Goal: Task Accomplishment & Management: Manage account settings

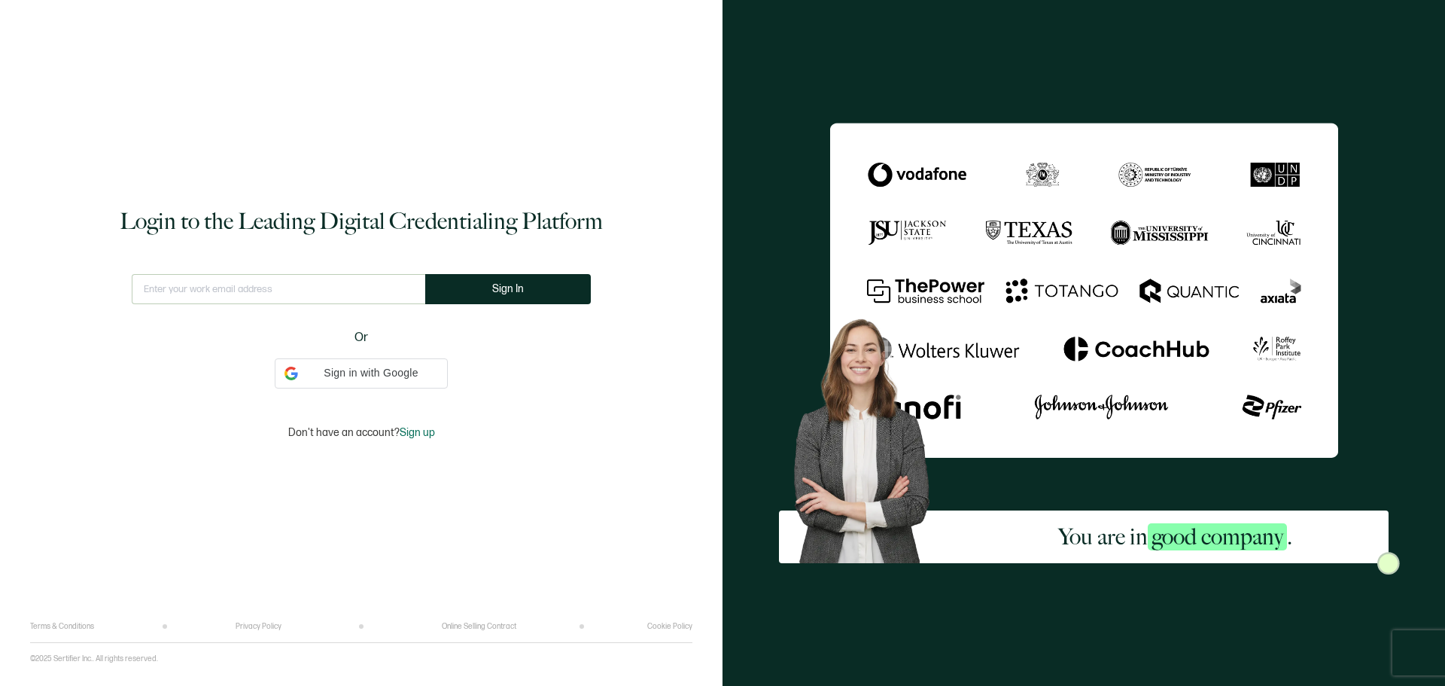
click at [218, 294] on input "text" at bounding box center [279, 289] width 294 height 30
click at [222, 290] on input "text" at bounding box center [279, 289] width 294 height 30
type input "[EMAIL_ADDRESS][DOMAIN_NAME]"
click at [509, 279] on button "Sign In" at bounding box center [508, 289] width 166 height 30
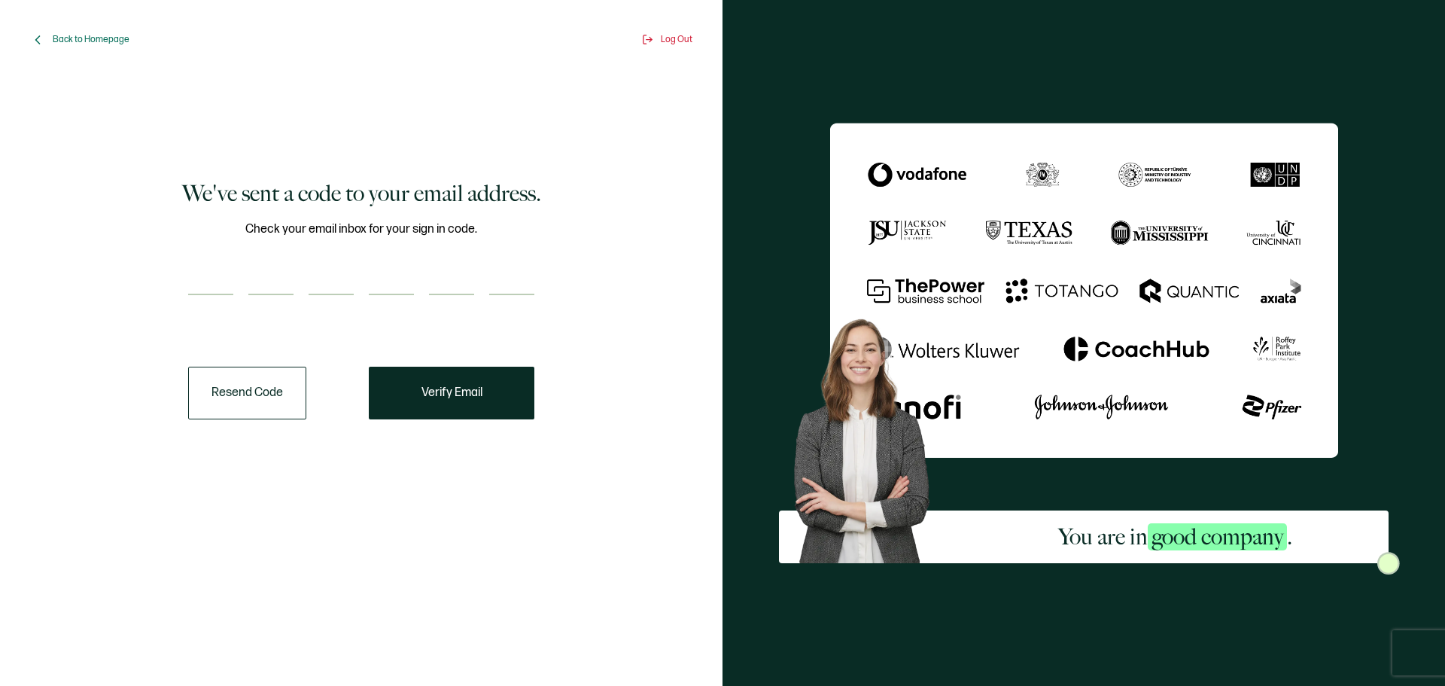
paste input "6"
type input "6"
type input "0"
type input "5"
type input "8"
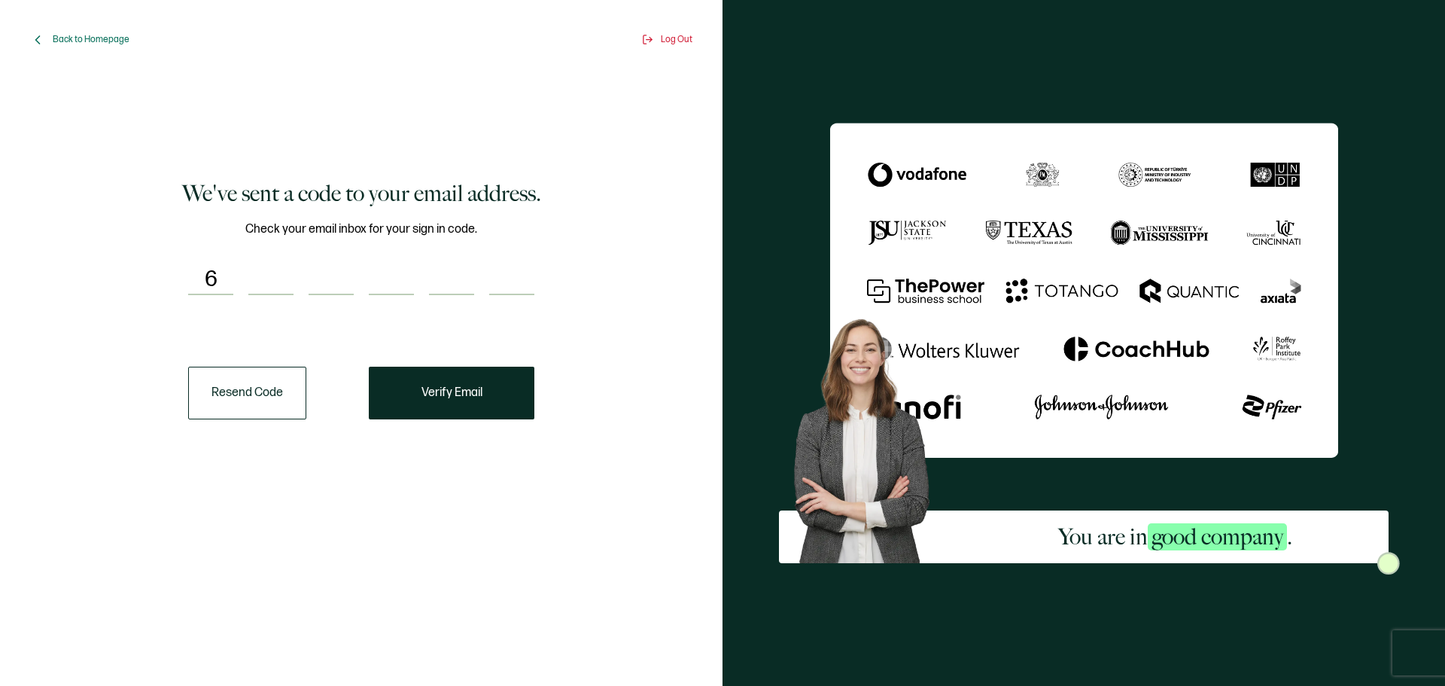
type input "0"
type input "1"
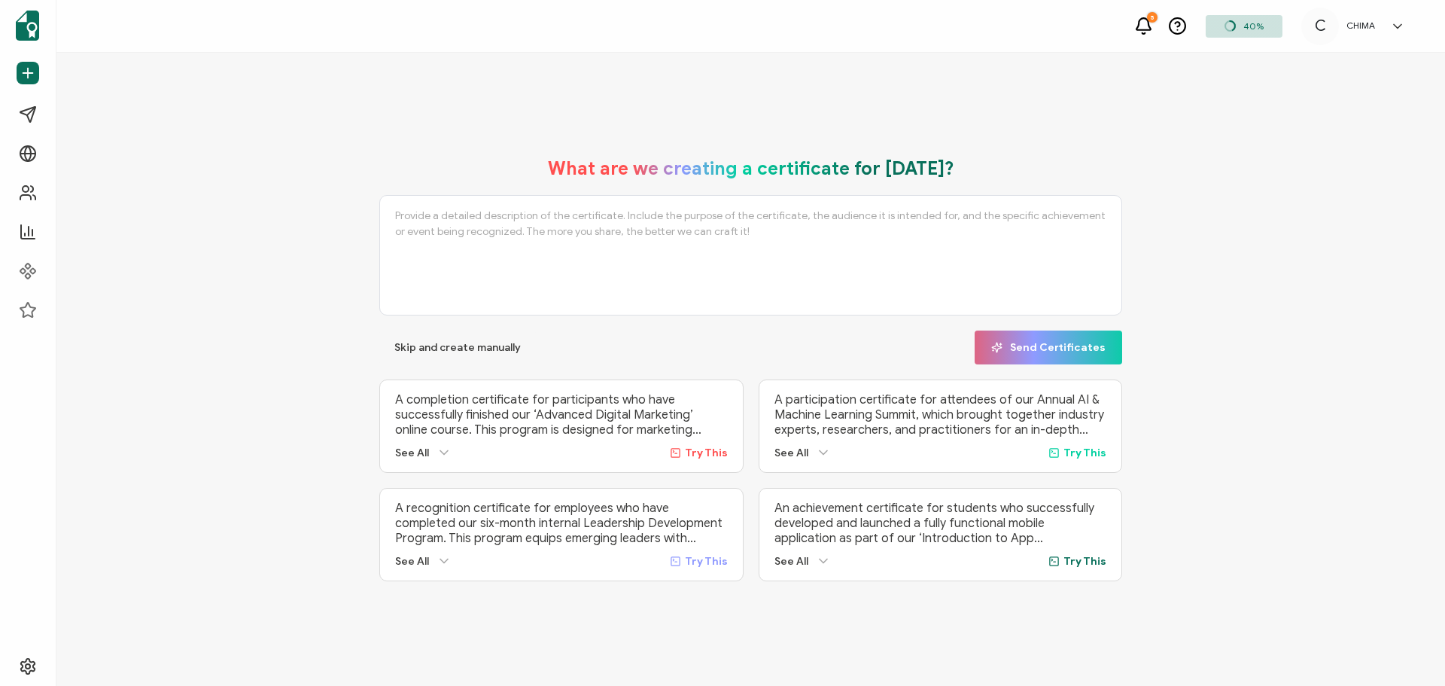
click at [1390, 26] on link at bounding box center [1394, 26] width 23 height 15
click at [1302, 204] on span "CHIMA" at bounding box center [1310, 211] width 29 height 14
click at [1399, 23] on icon at bounding box center [1397, 26] width 15 height 15
click at [1351, 284] on link "Organization Settings" at bounding box center [1342, 297] width 98 height 27
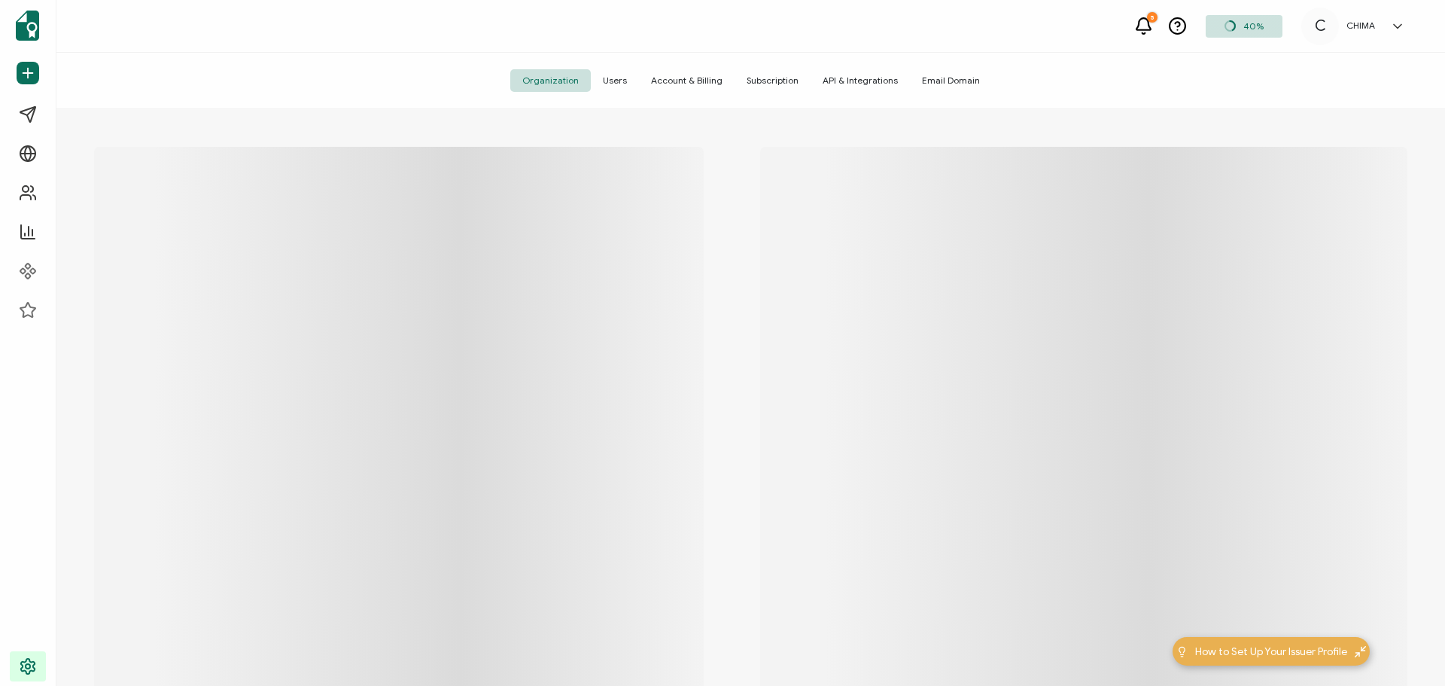
click at [607, 82] on span "Users" at bounding box center [615, 80] width 48 height 23
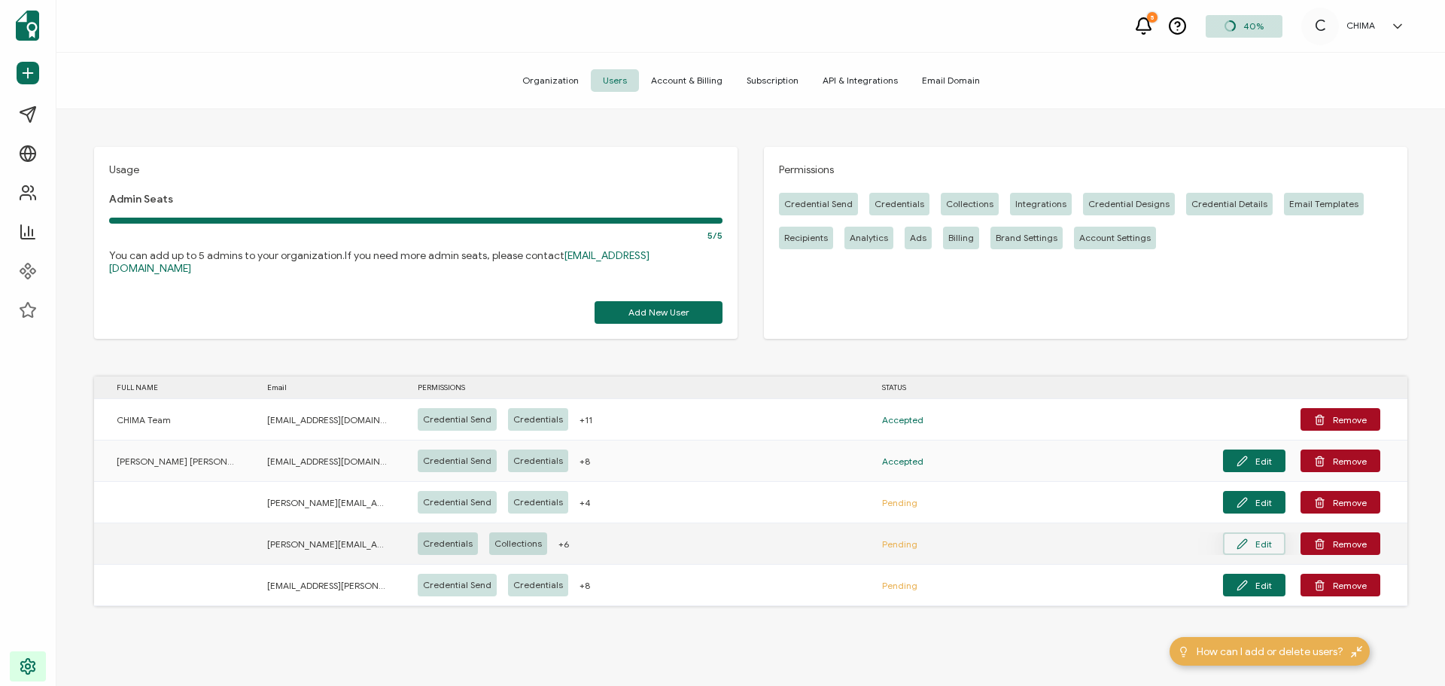
click at [1237, 532] on button "Edit" at bounding box center [1254, 543] width 62 height 23
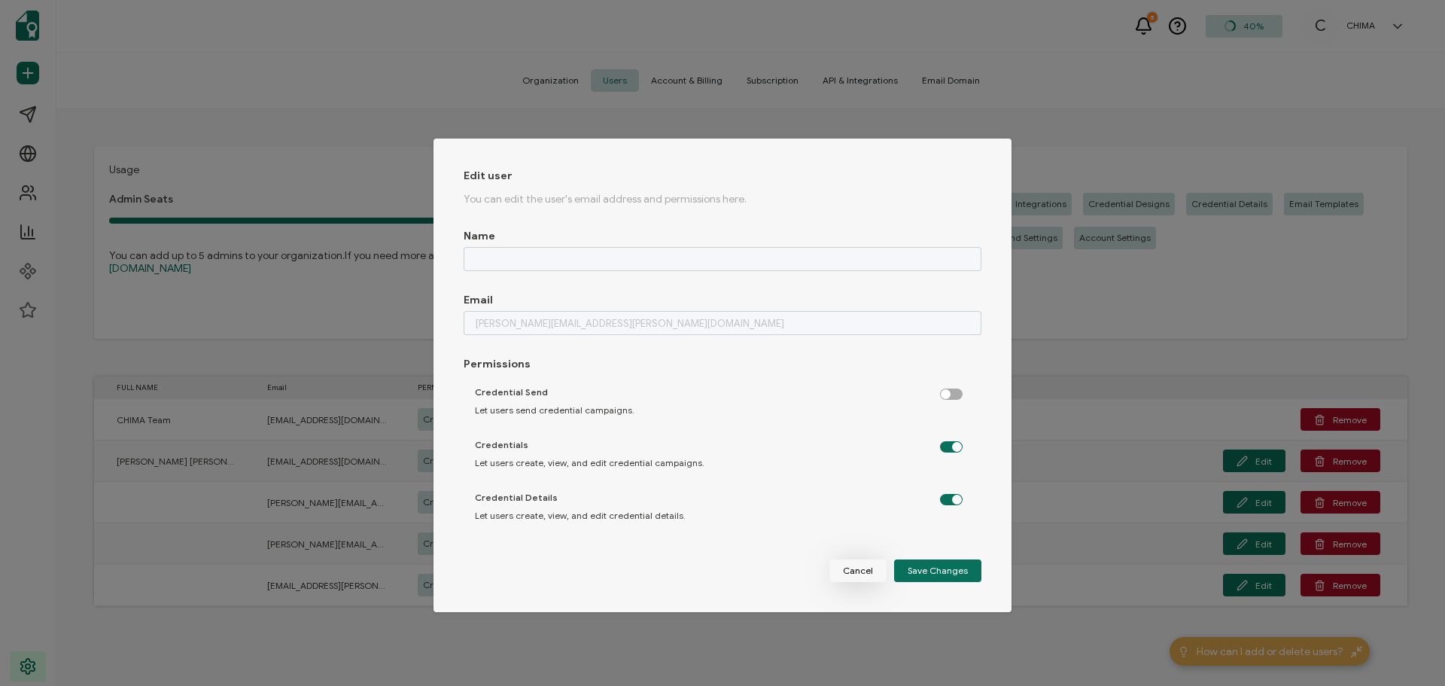
click at [845, 573] on span "Cancel" at bounding box center [858, 570] width 30 height 9
checkbox input "false"
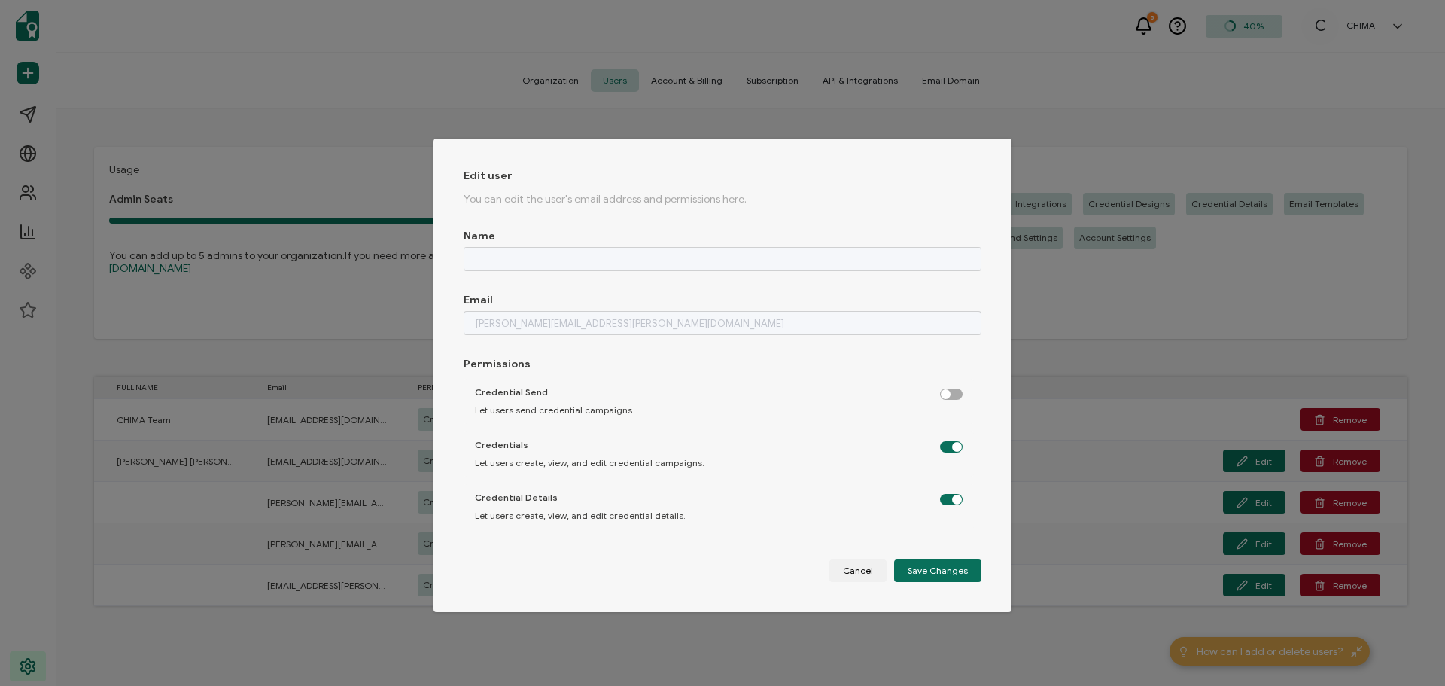
checkbox input "false"
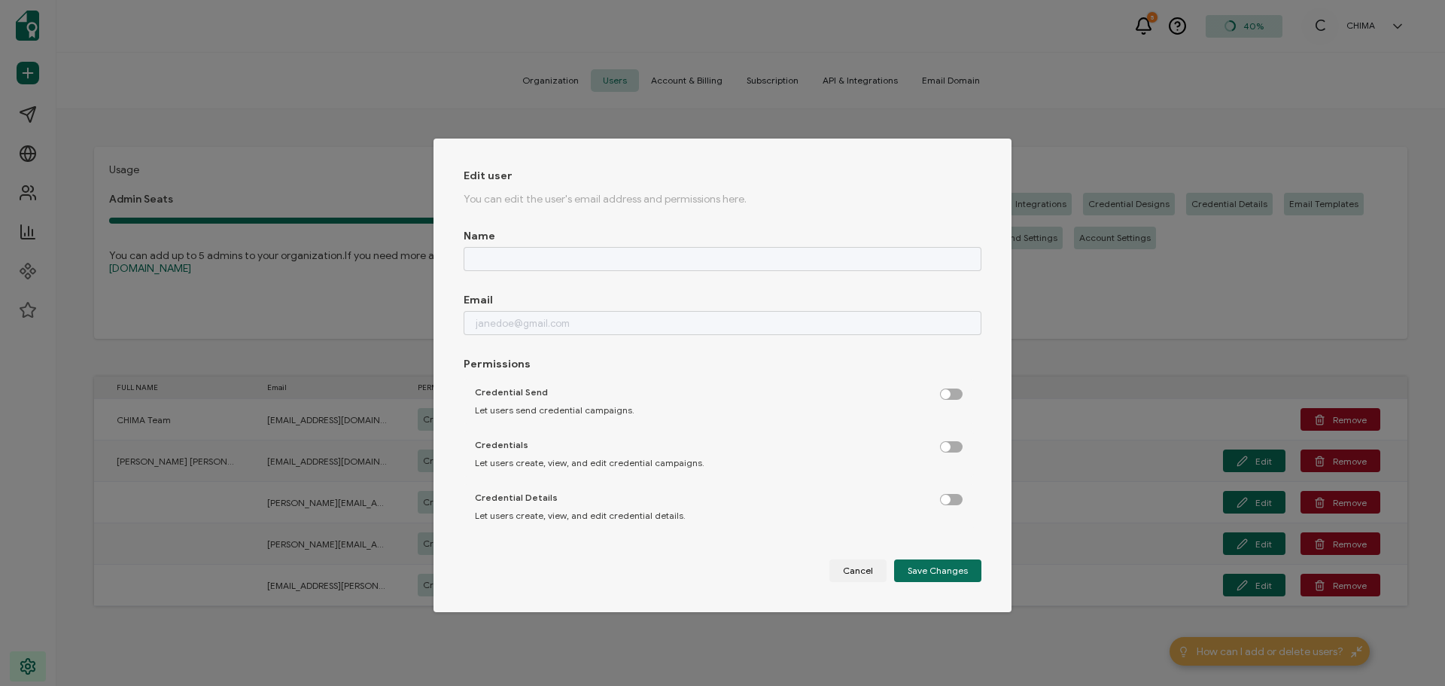
checkbox input "false"
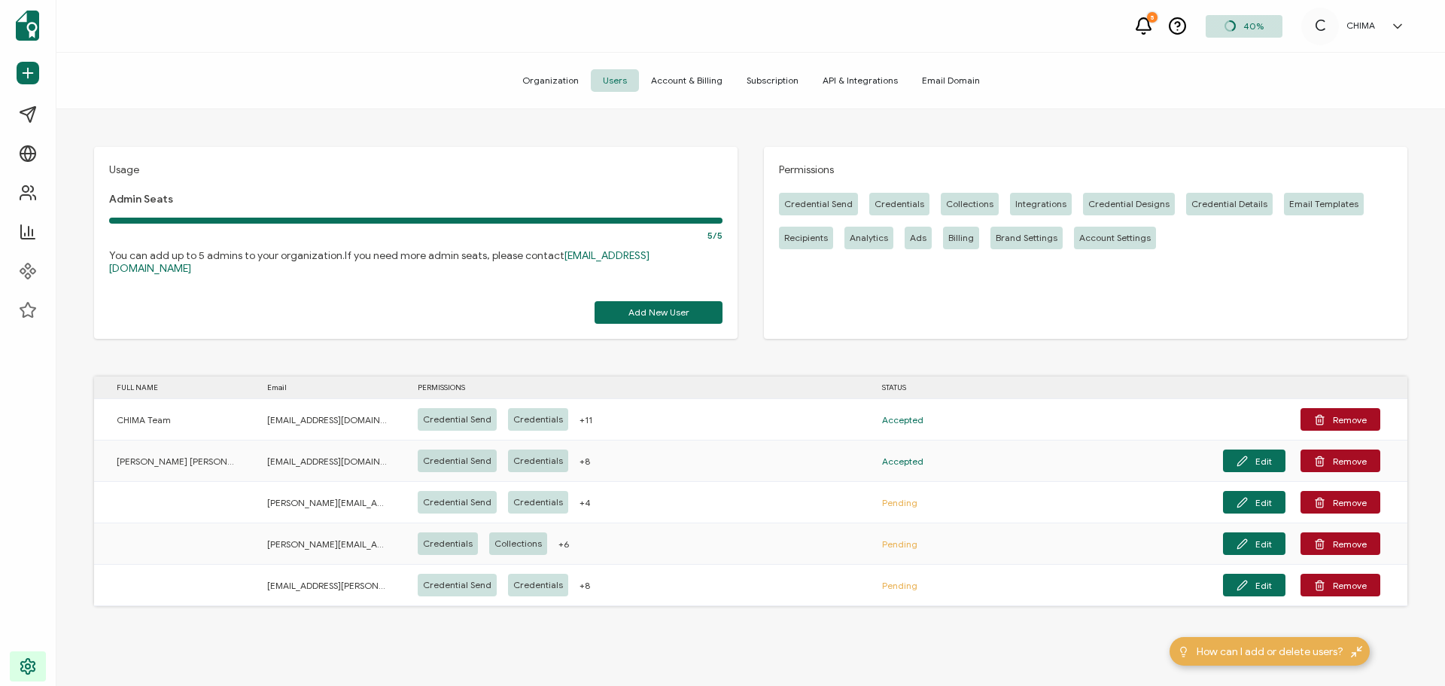
click at [680, 86] on span "Account & Billing" at bounding box center [687, 80] width 96 height 23
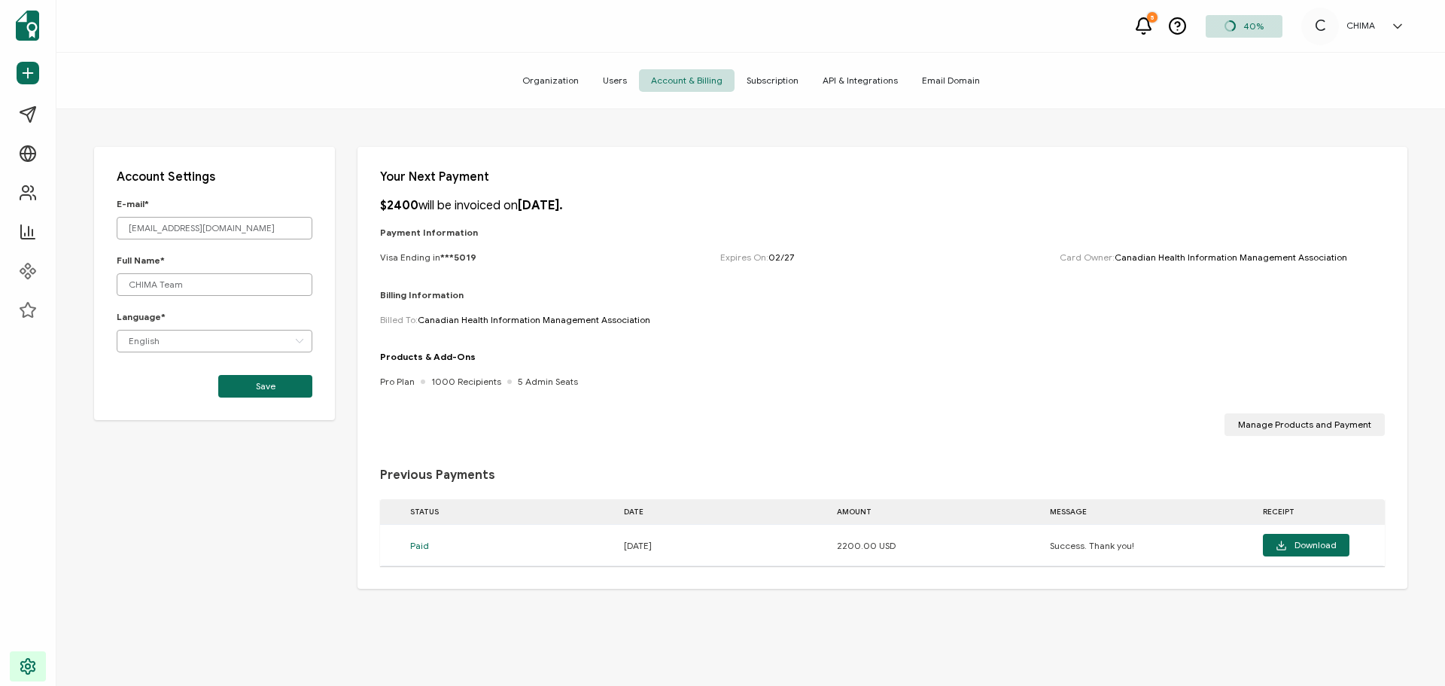
click at [773, 82] on span "Subscription" at bounding box center [773, 80] width 76 height 23
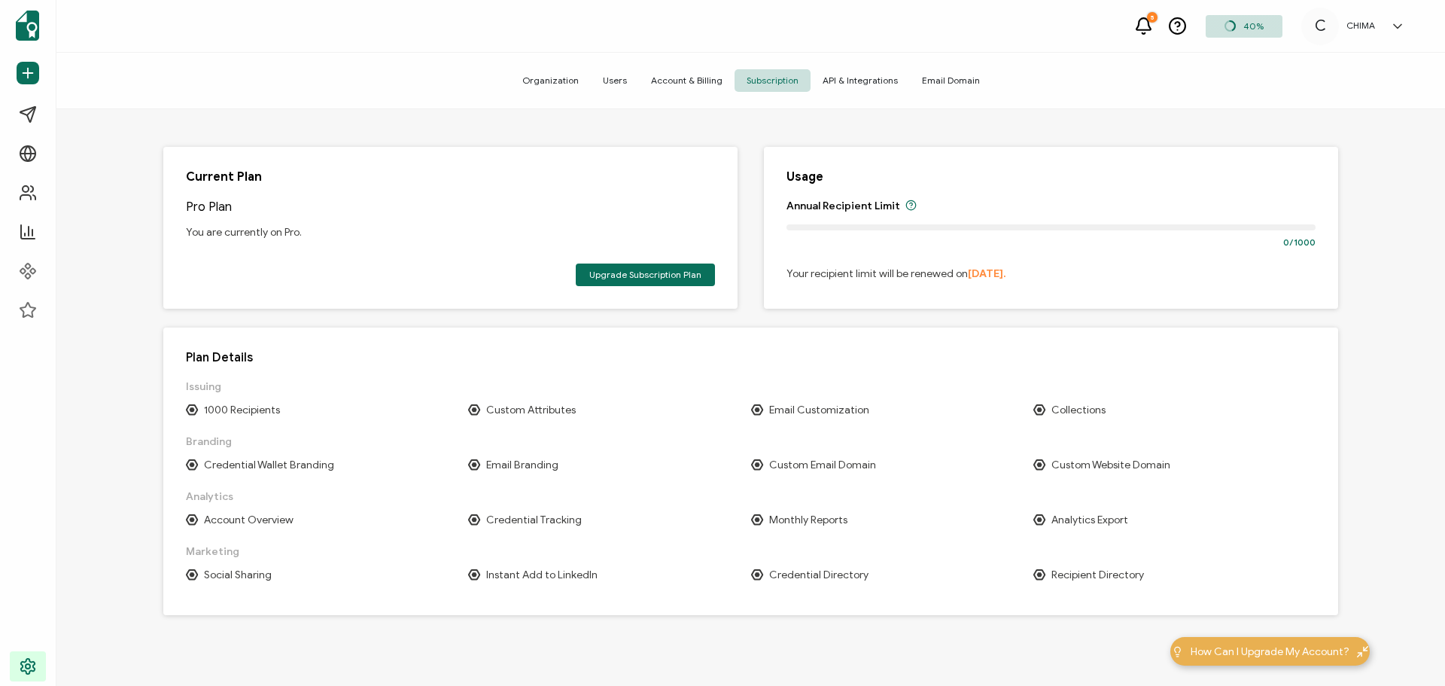
click at [571, 80] on span "Organization" at bounding box center [550, 80] width 81 height 23
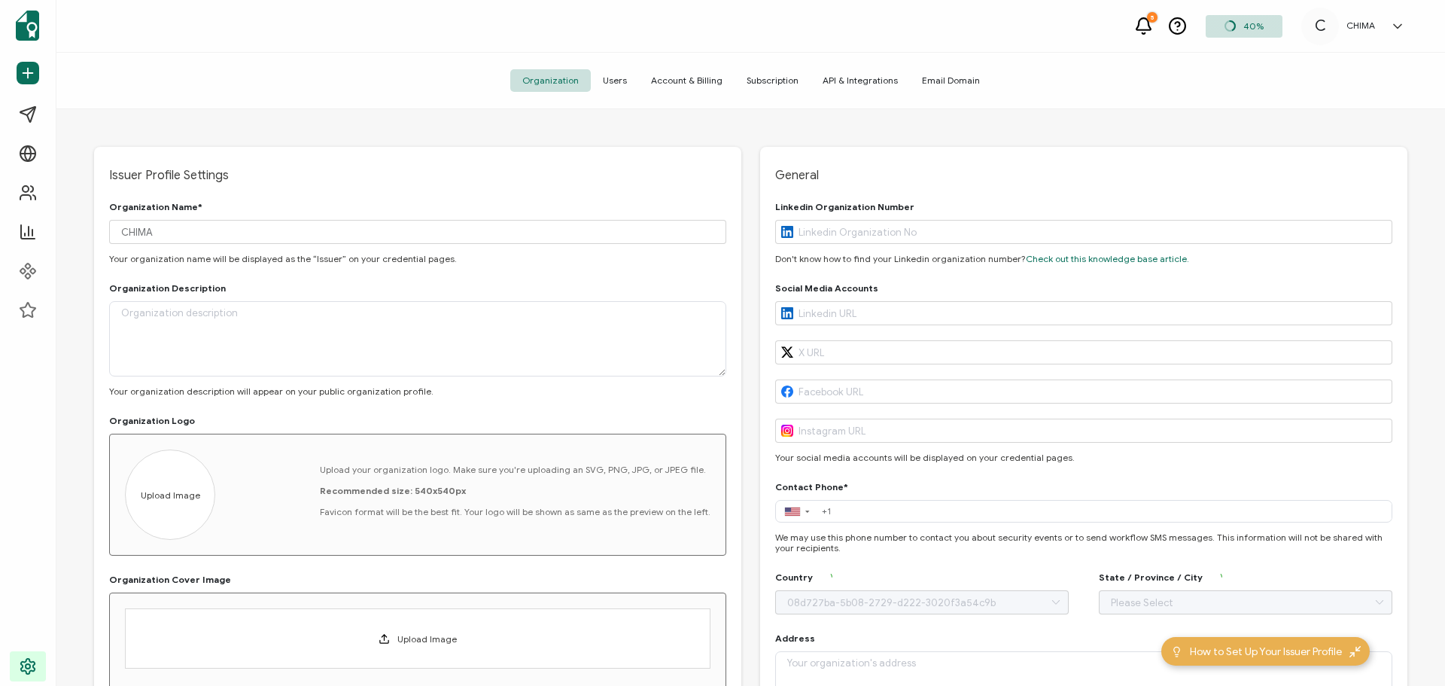
type input "[GEOGRAPHIC_DATA]"
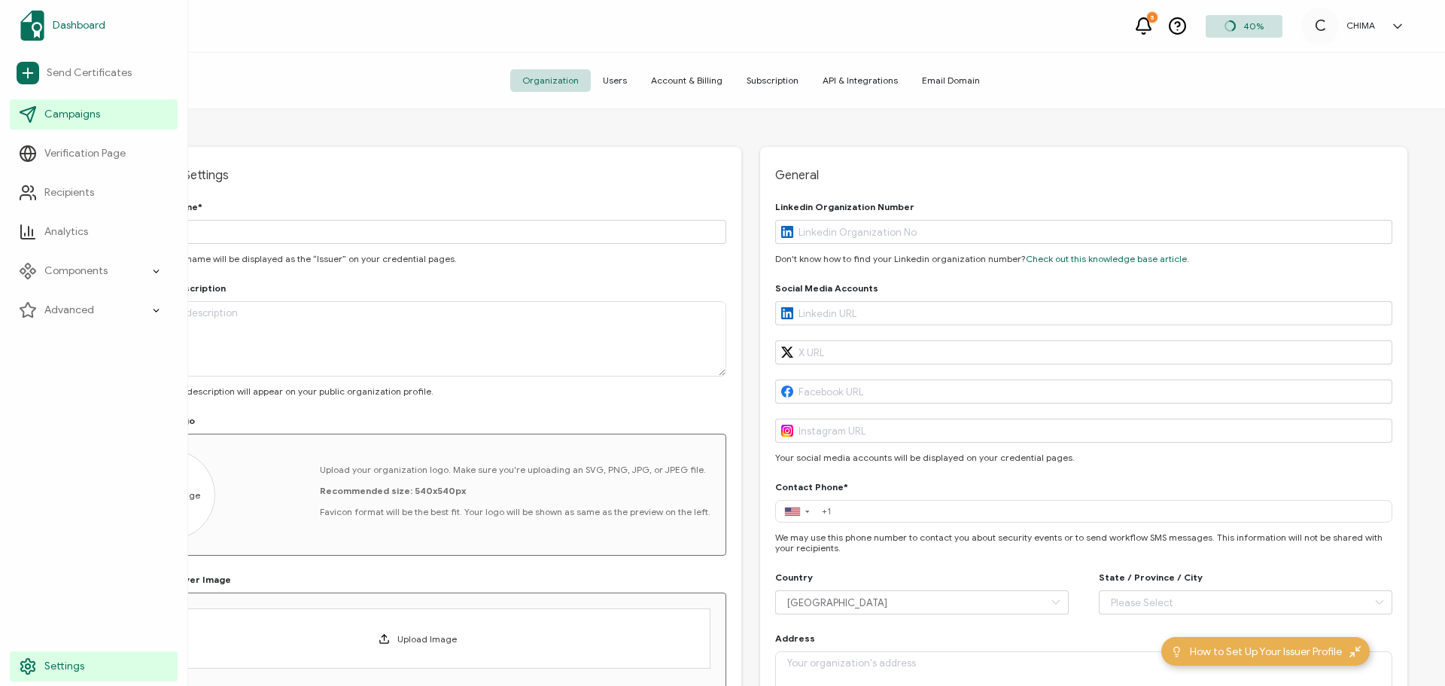
click at [84, 25] on span "Dashboard" at bounding box center [79, 25] width 53 height 15
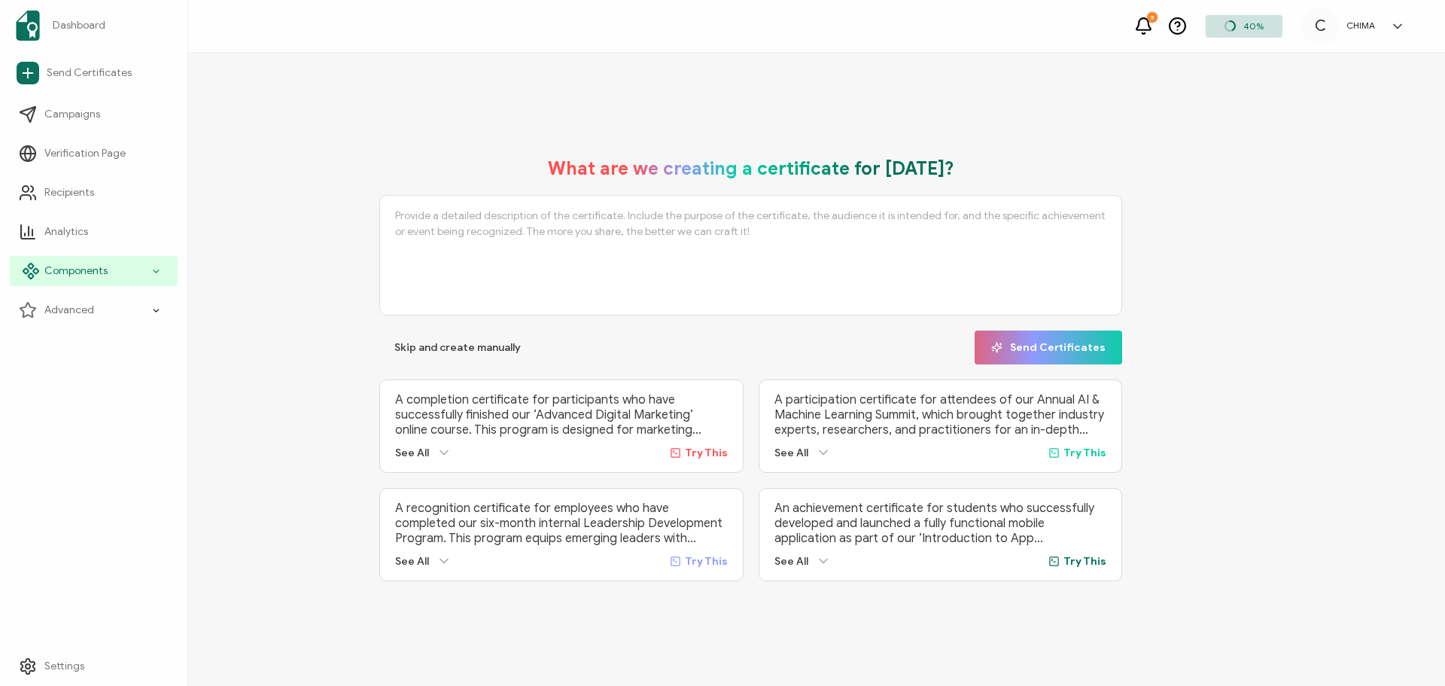
click at [157, 270] on icon at bounding box center [156, 271] width 10 height 17
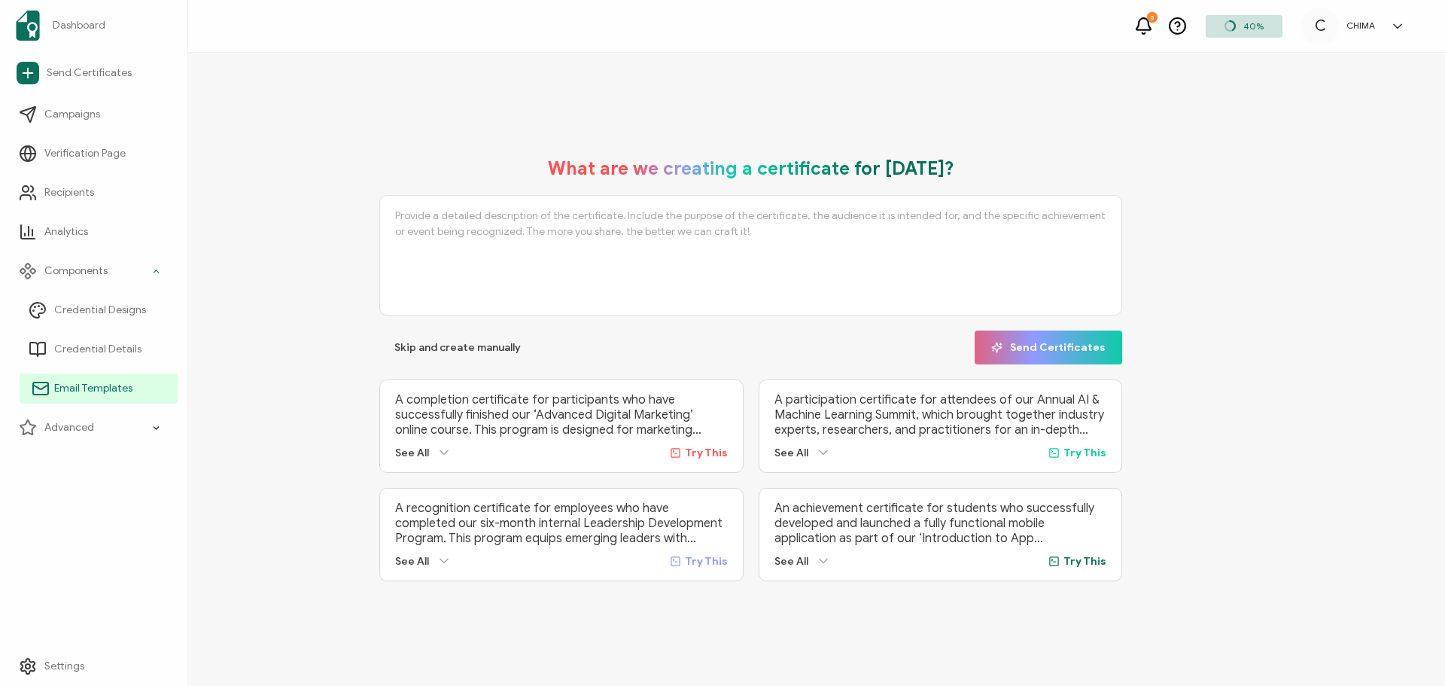
click at [106, 391] on span "Email Templates" at bounding box center [93, 388] width 78 height 15
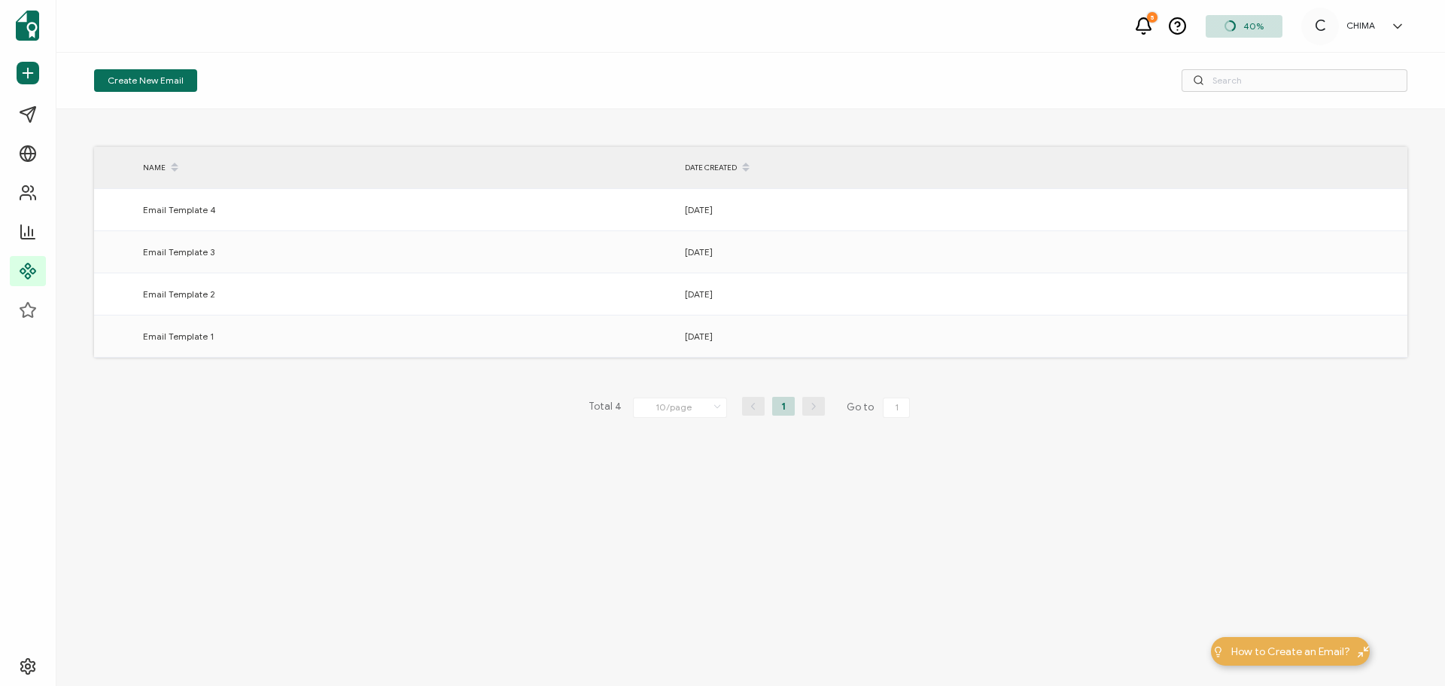
click at [1252, 27] on span "40%" at bounding box center [1254, 25] width 20 height 11
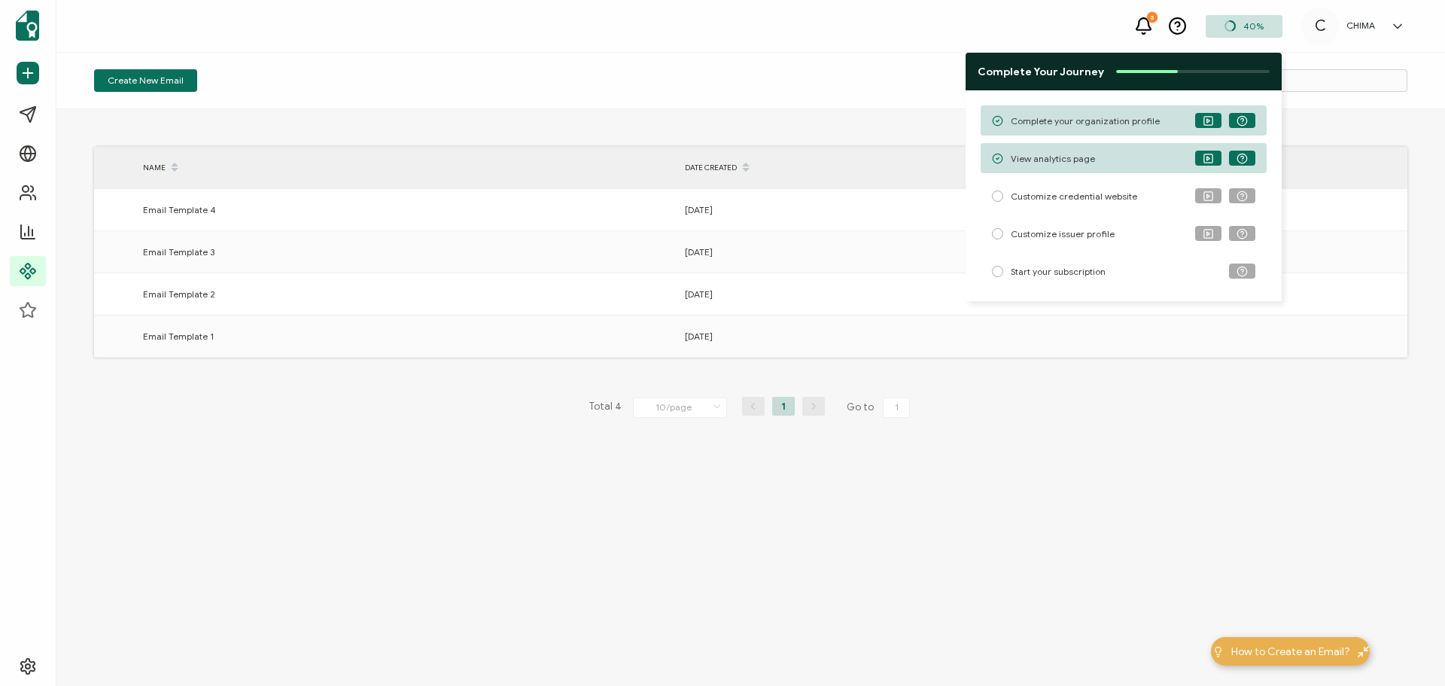
click at [1107, 196] on span "Customize credential website" at bounding box center [1074, 195] width 126 height 11
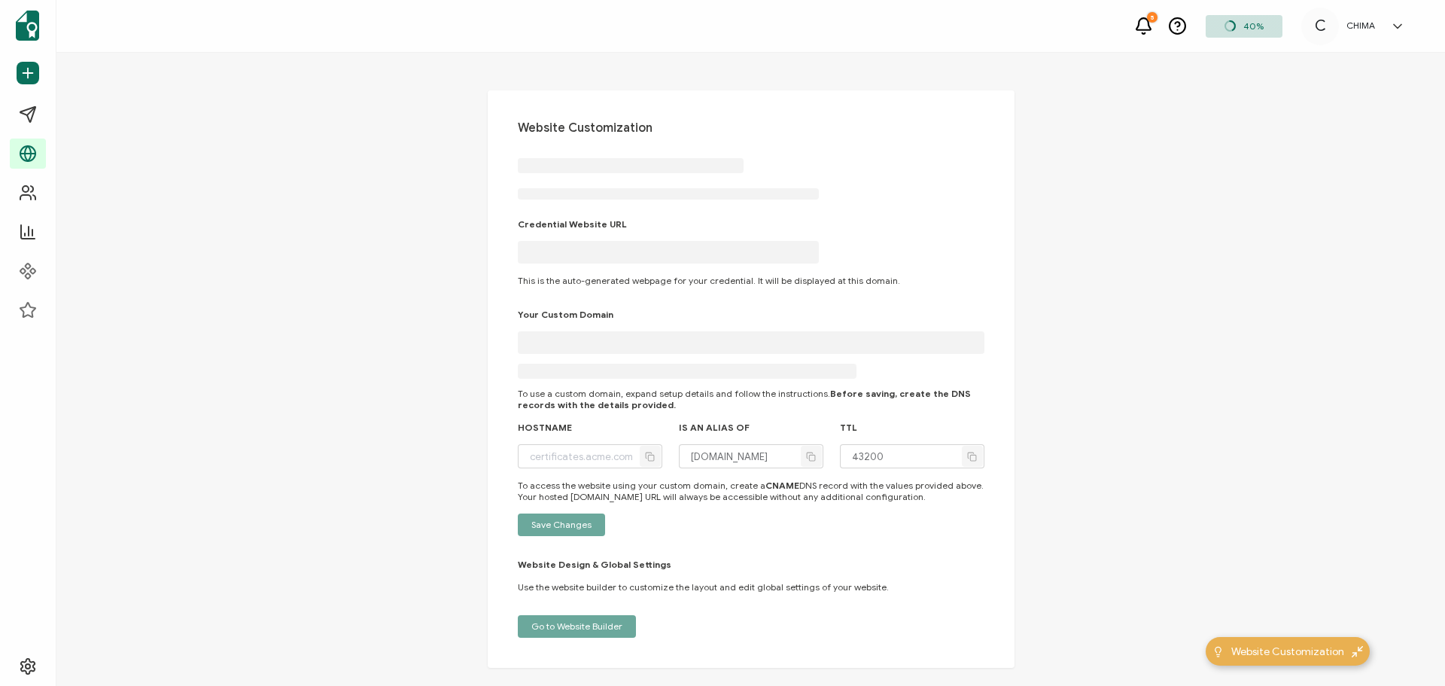
type input "[DOMAIN_NAME]"
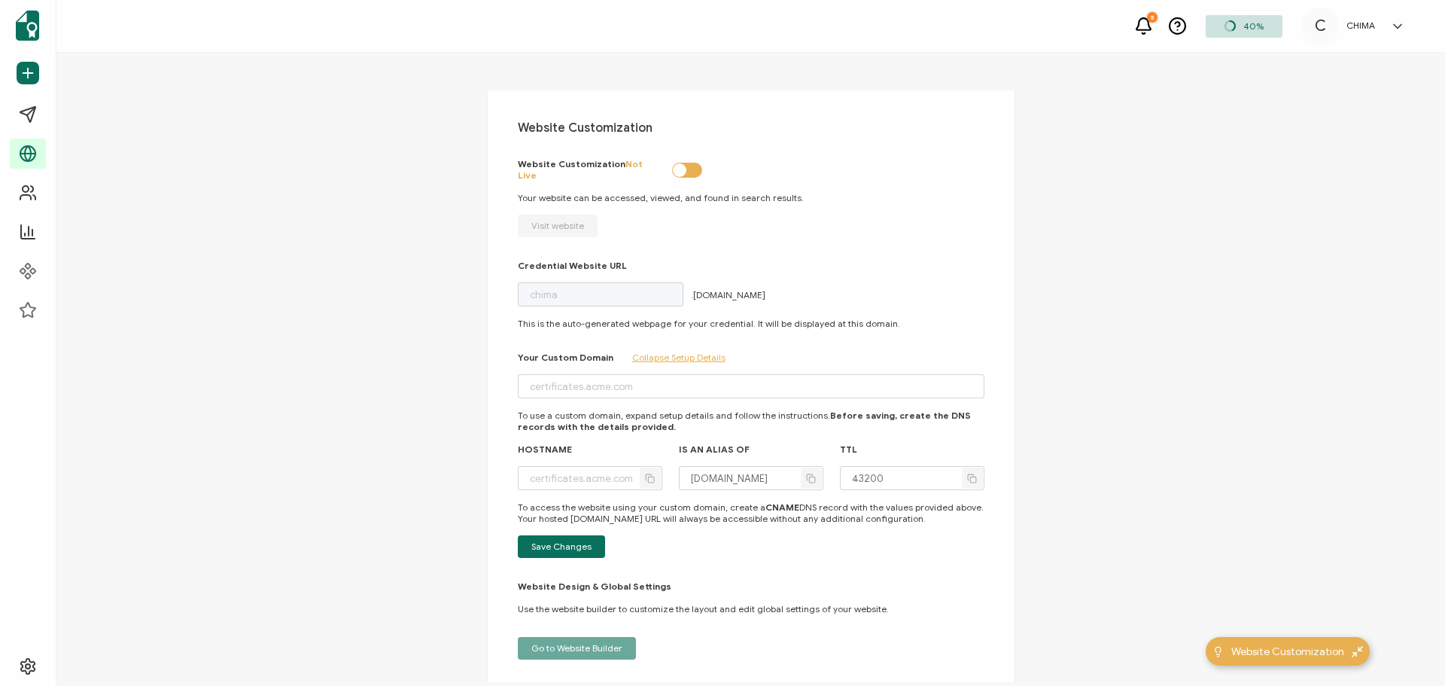
click at [1256, 33] on div "40%" at bounding box center [1244, 26] width 77 height 23
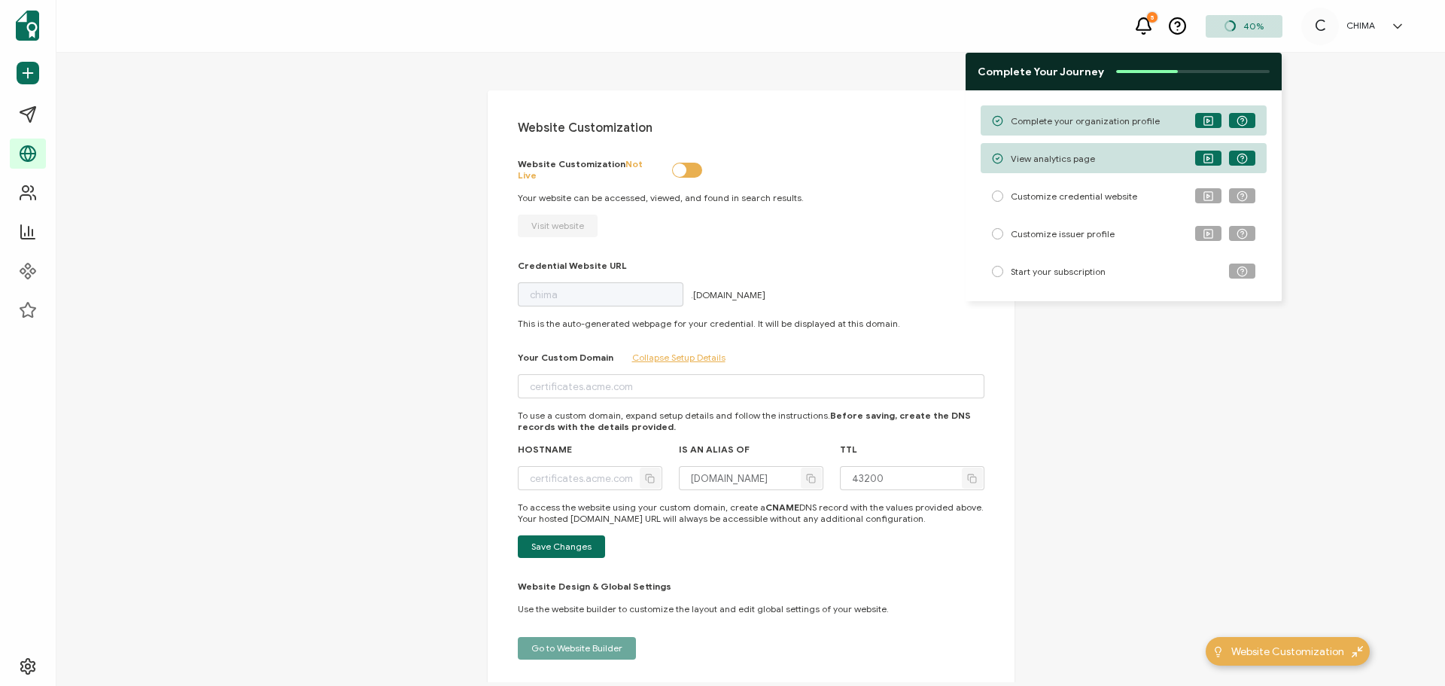
click at [111, 120] on div "Website Customization Website Customization Not Live Your website can be access…" at bounding box center [750, 367] width 1389 height 629
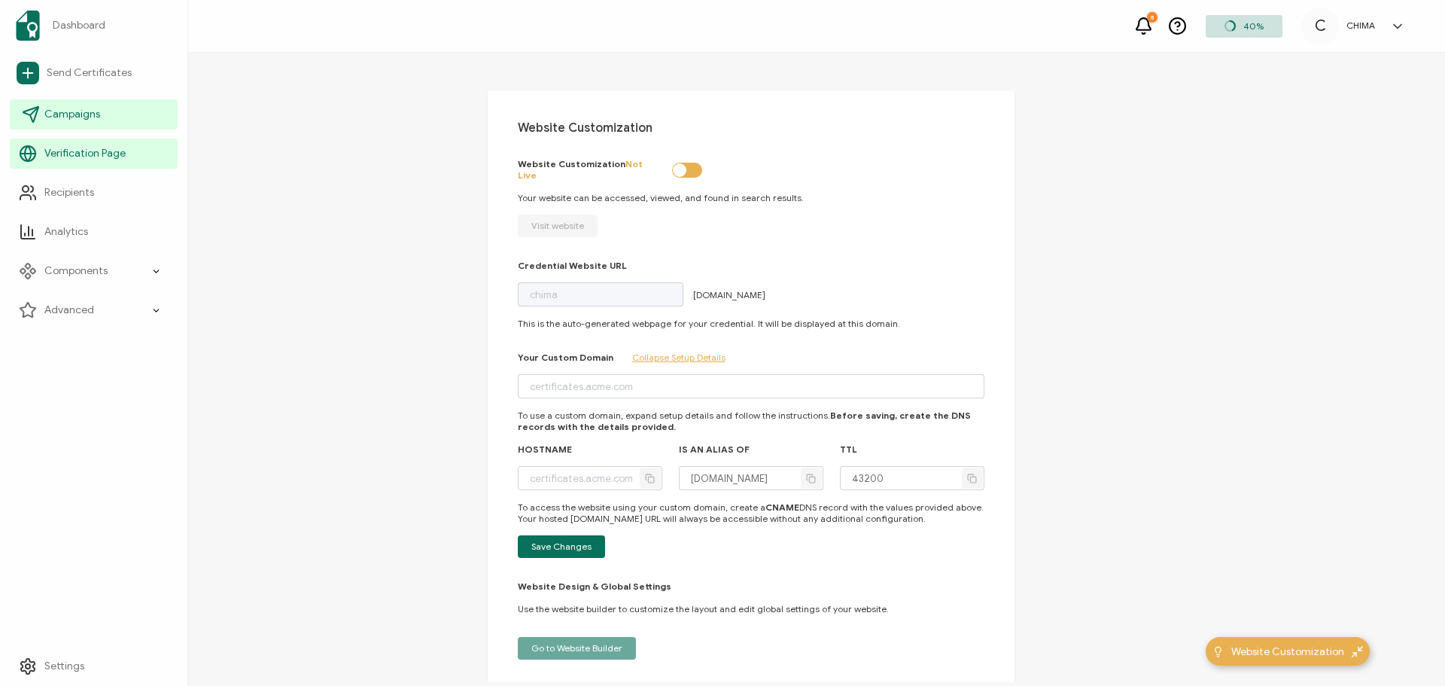
click at [78, 117] on span "Campaigns" at bounding box center [72, 114] width 56 height 15
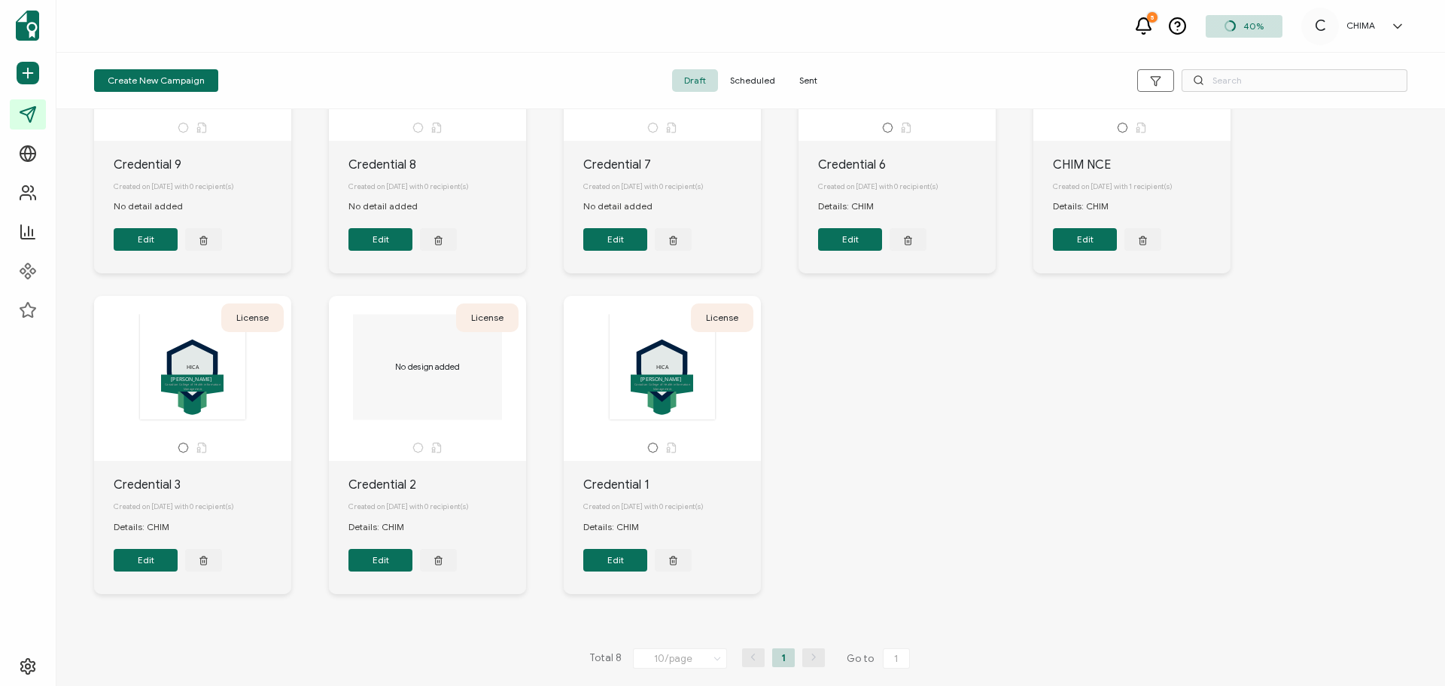
scroll to position [29, 0]
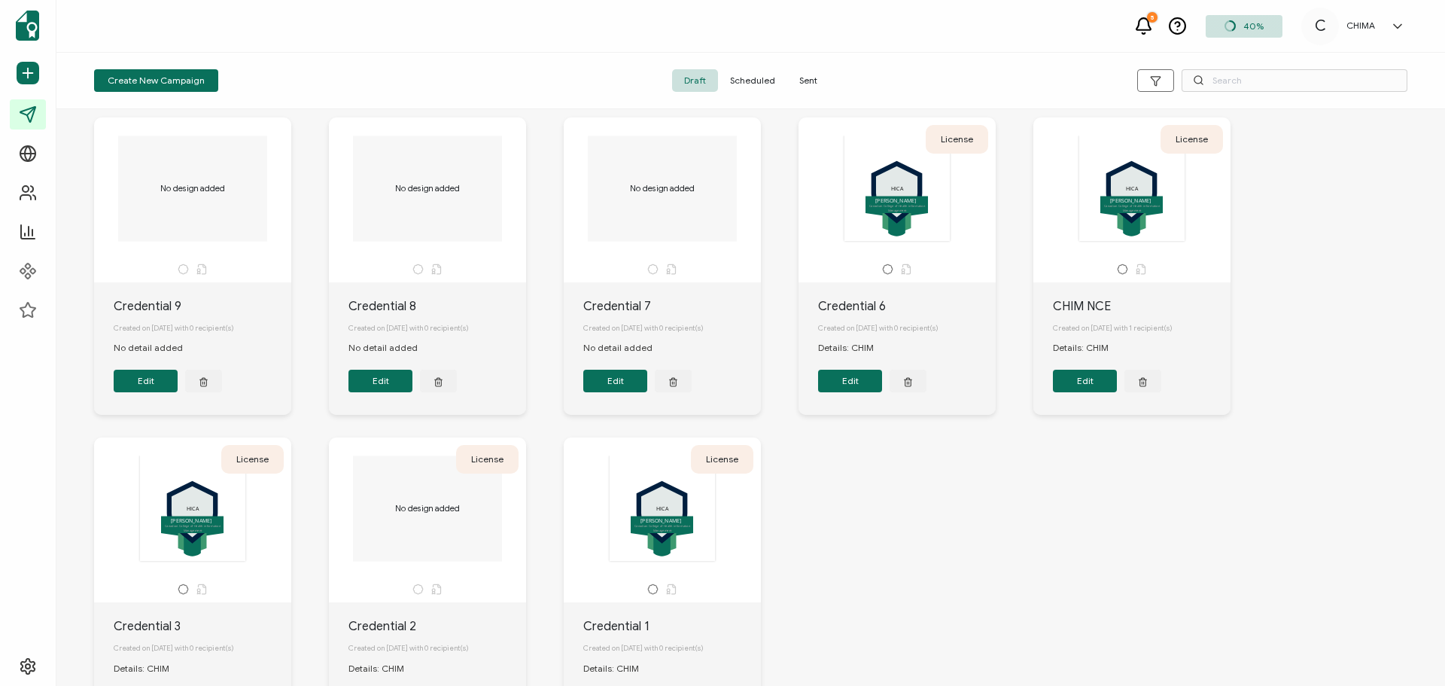
click at [763, 80] on span "Scheduled" at bounding box center [752, 80] width 69 height 23
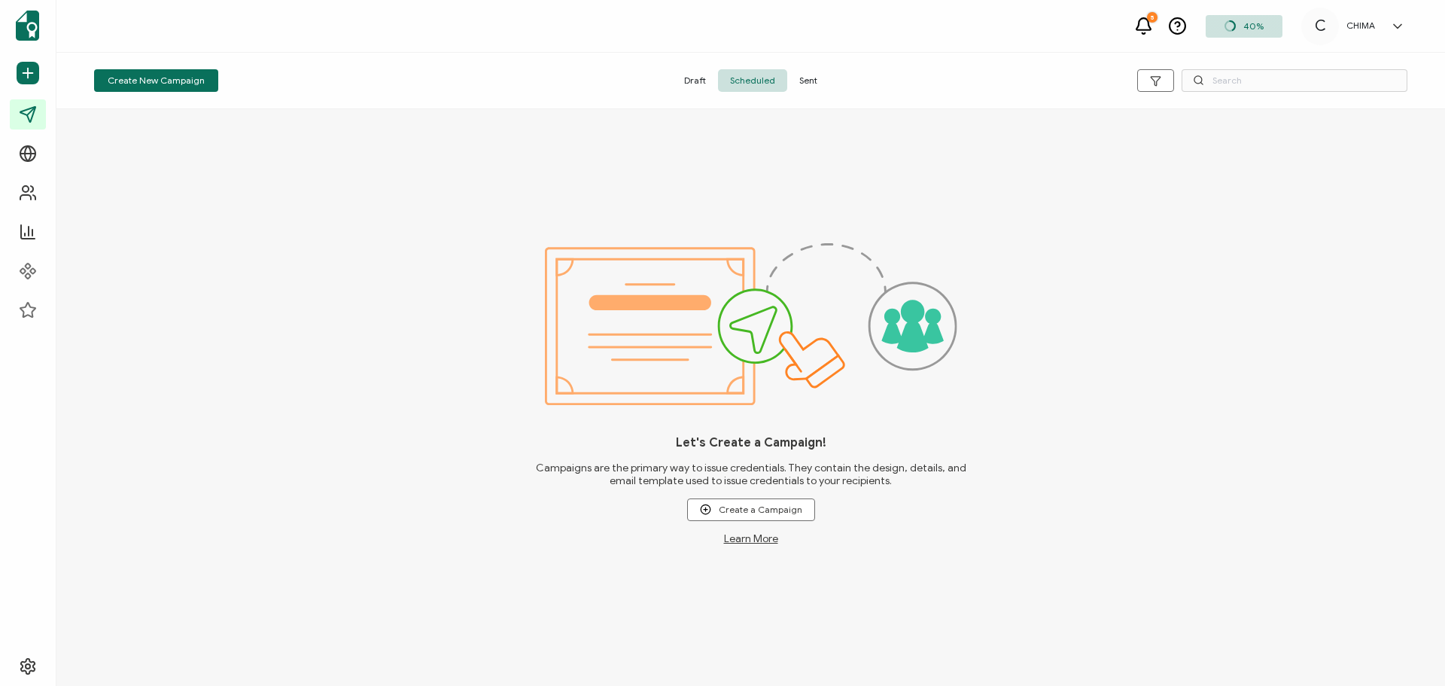
click at [812, 82] on span "Sent" at bounding box center [808, 80] width 42 height 23
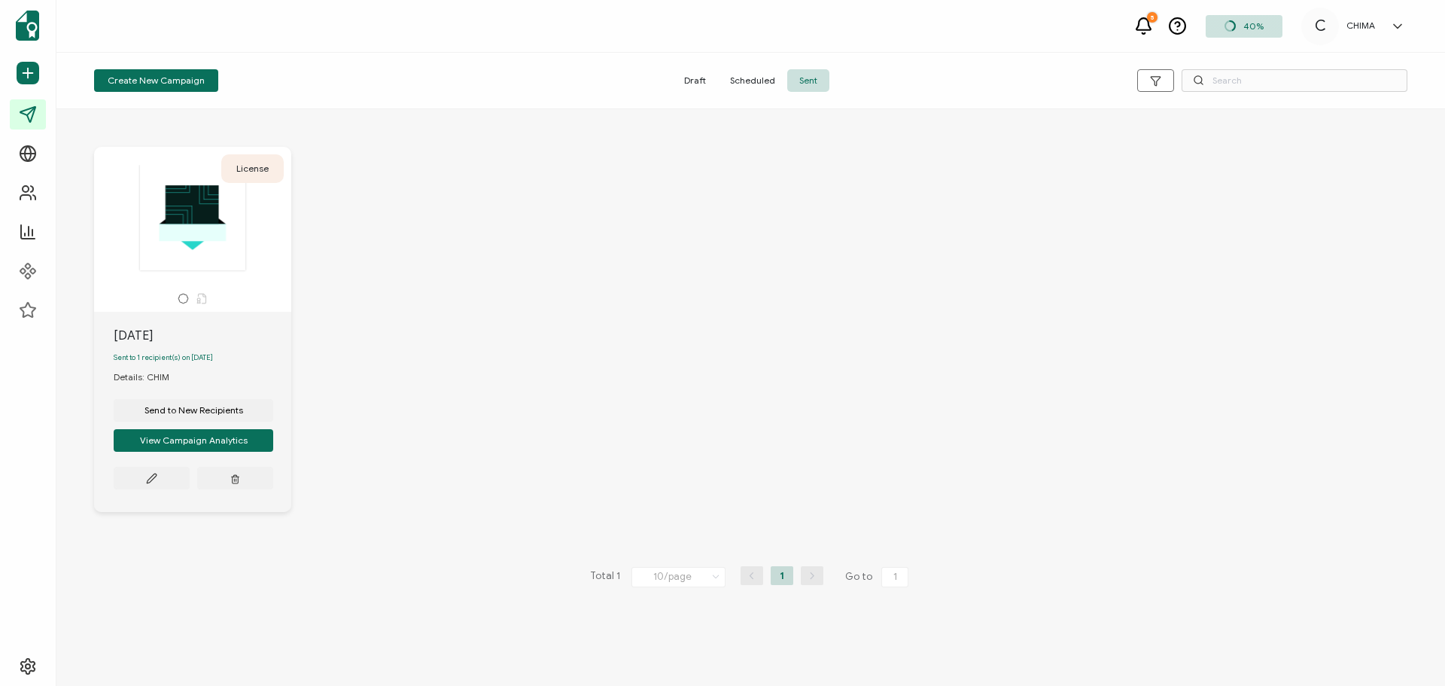
click at [1378, 24] on div "CHIMA" at bounding box center [1361, 25] width 44 height 11
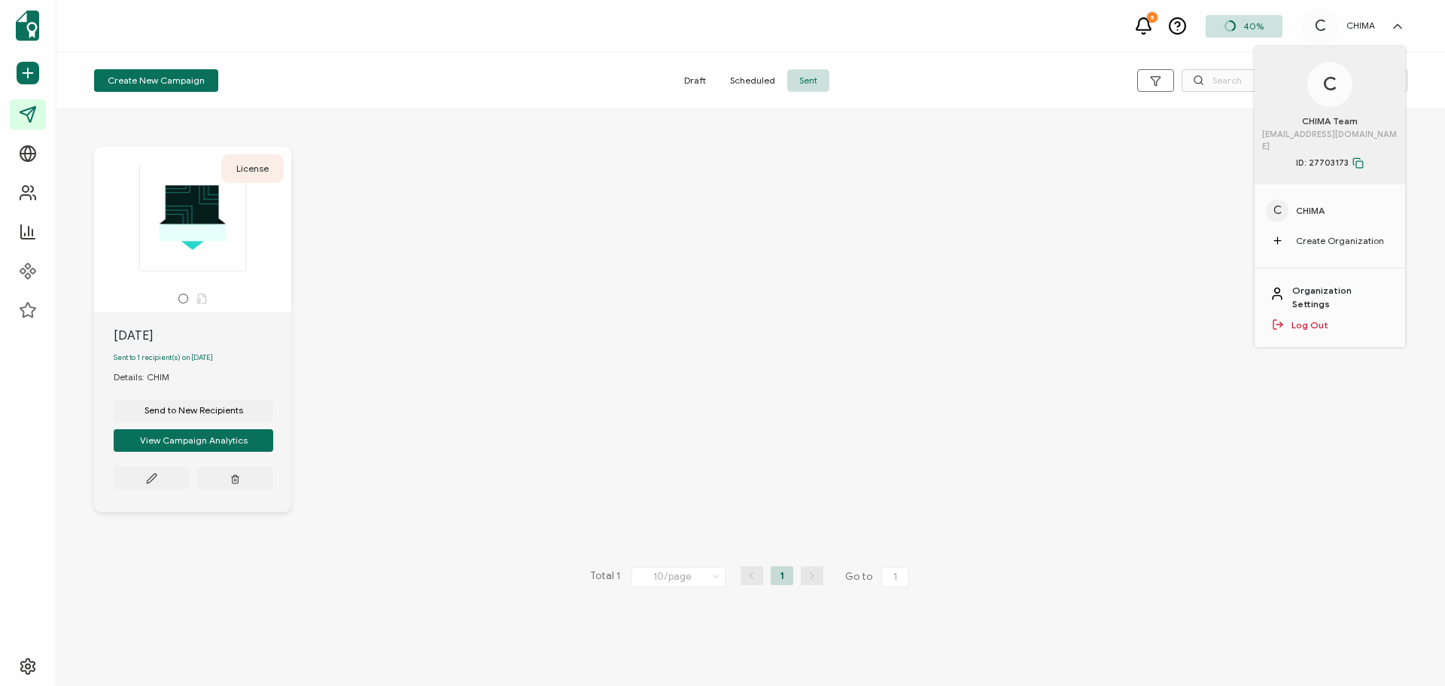
click at [1332, 284] on link "Organization Settings" at bounding box center [1342, 297] width 98 height 27
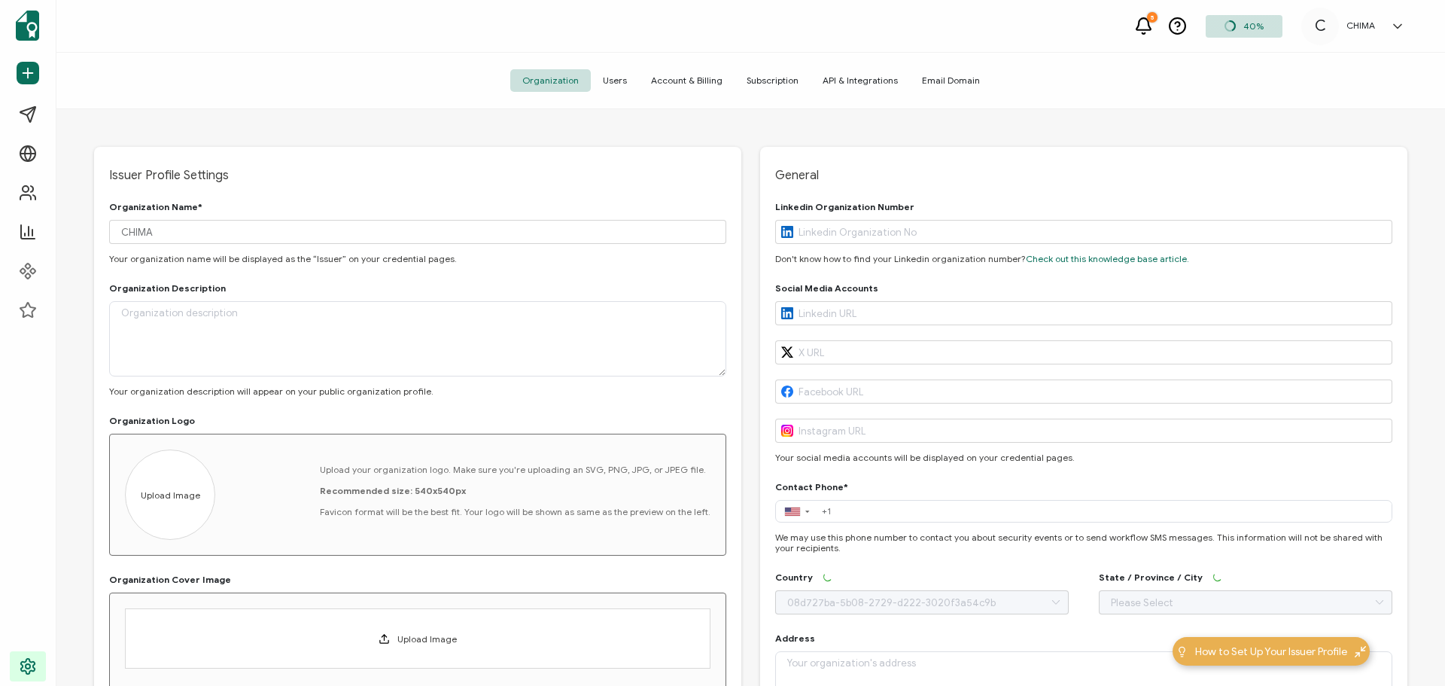
type input "[GEOGRAPHIC_DATA]"
click at [697, 80] on span "Account & Billing" at bounding box center [687, 80] width 96 height 23
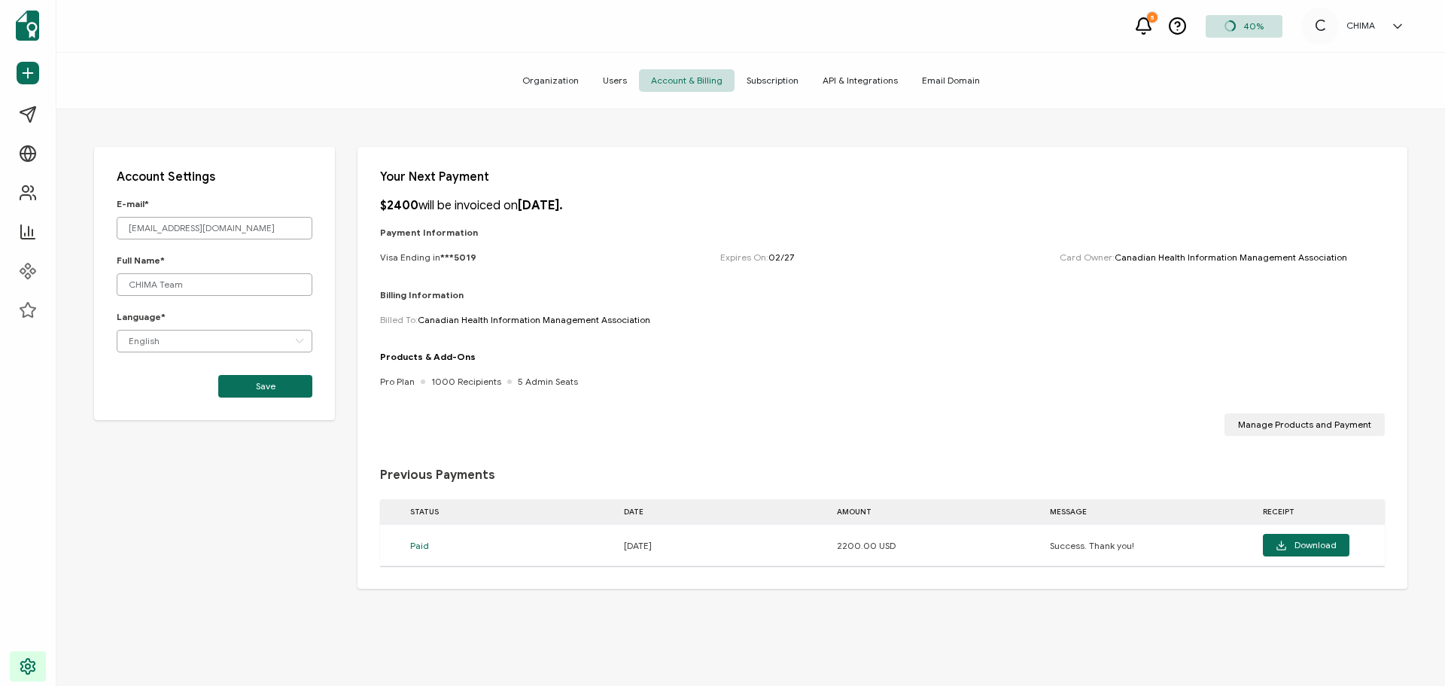
click at [775, 79] on span "Subscription" at bounding box center [773, 80] width 76 height 23
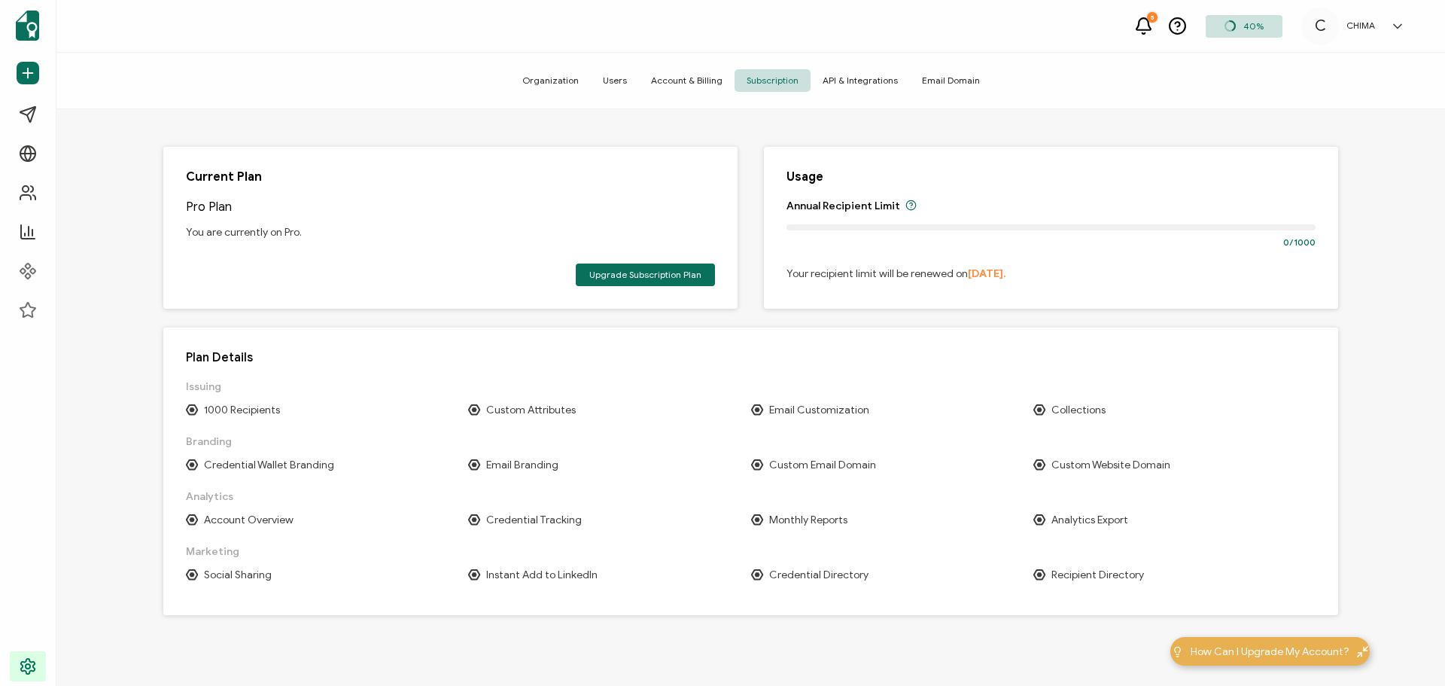
click at [534, 466] on span "Email Branding" at bounding box center [522, 465] width 72 height 12
click at [848, 80] on span "API & Integrations" at bounding box center [860, 80] width 99 height 23
